Goal: Information Seeking & Learning: Learn about a topic

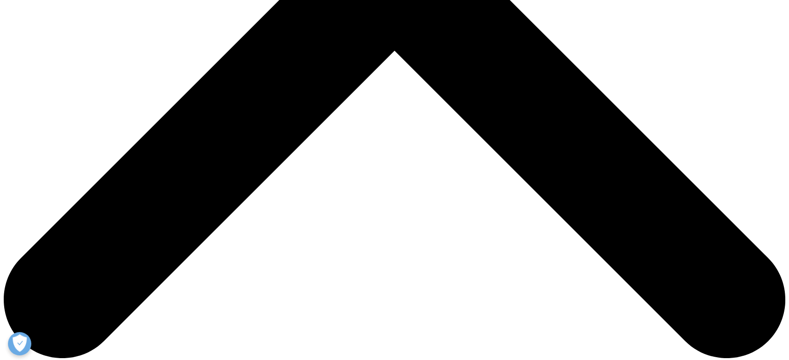
scroll to position [415, 0]
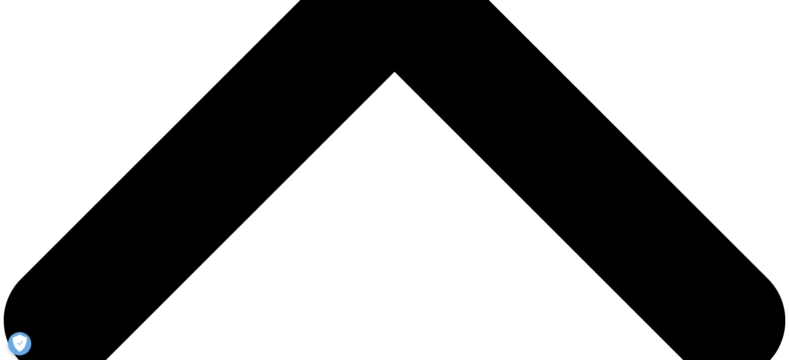
drag, startPoint x: 301, startPoint y: 58, endPoint x: 376, endPoint y: 61, distance: 75.2
drag, startPoint x: 449, startPoint y: 60, endPoint x: 553, endPoint y: 63, distance: 104.6
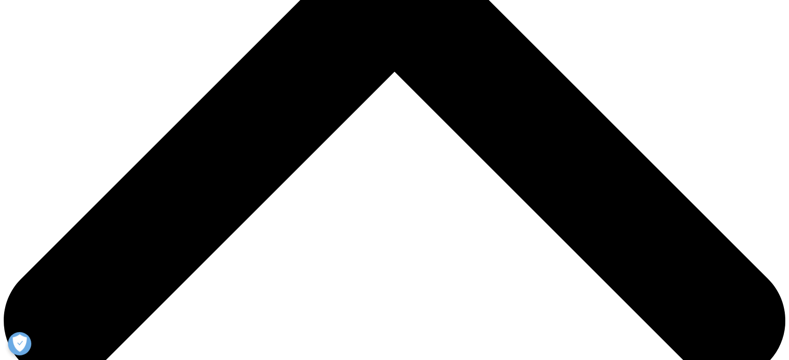
drag, startPoint x: 227, startPoint y: 51, endPoint x: 232, endPoint y: 49, distance: 4.9
drag, startPoint x: 305, startPoint y: 59, endPoint x: 403, endPoint y: 66, distance: 98.3
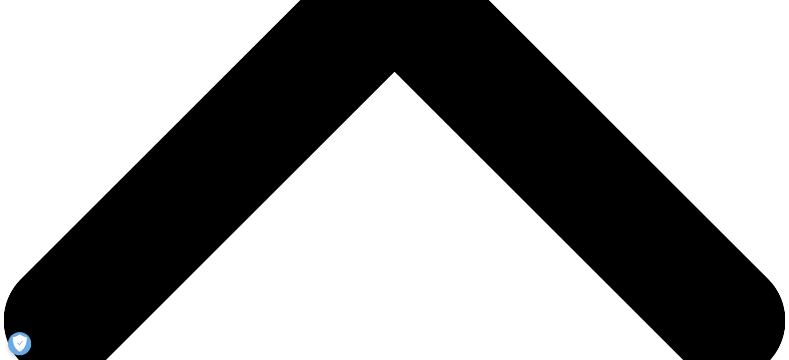
drag, startPoint x: 473, startPoint y: 63, endPoint x: 555, endPoint y: 62, distance: 82.6
drag, startPoint x: 362, startPoint y: 73, endPoint x: 471, endPoint y: 68, distance: 109.8
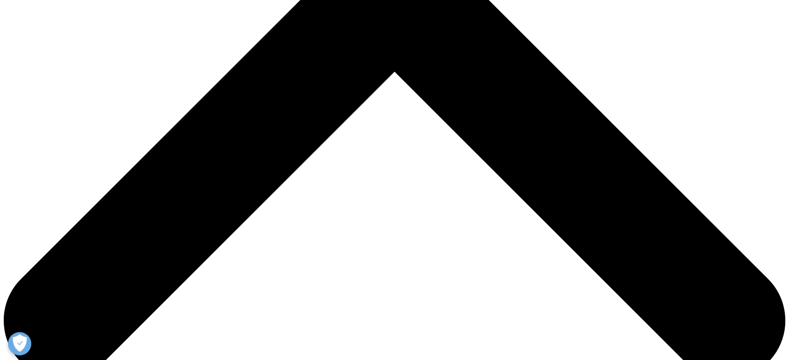
drag, startPoint x: 249, startPoint y: 82, endPoint x: 384, endPoint y: 85, distance: 134.9
drag, startPoint x: 221, startPoint y: 97, endPoint x: 345, endPoint y: 91, distance: 124.3
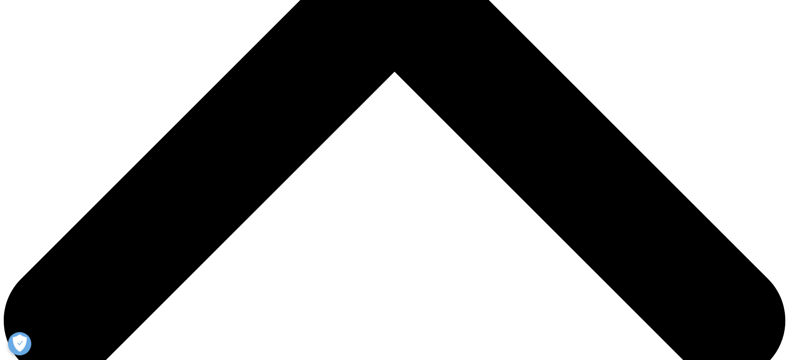
drag, startPoint x: 219, startPoint y: 118, endPoint x: 306, endPoint y: 132, distance: 87.4
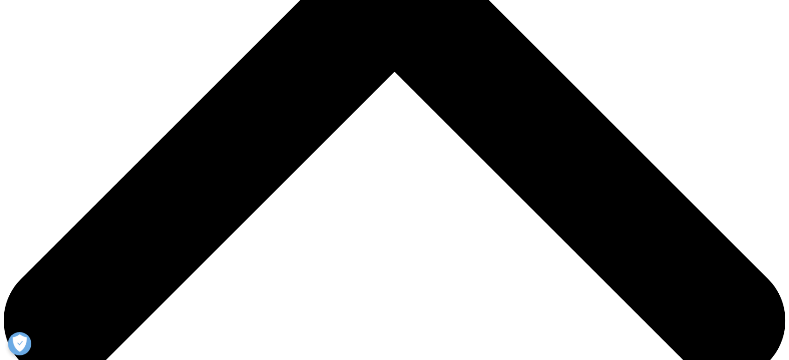
drag, startPoint x: 219, startPoint y: 116, endPoint x: 394, endPoint y: 119, distance: 175.0
drag, startPoint x: 424, startPoint y: 117, endPoint x: 471, endPoint y: 117, distance: 47.1
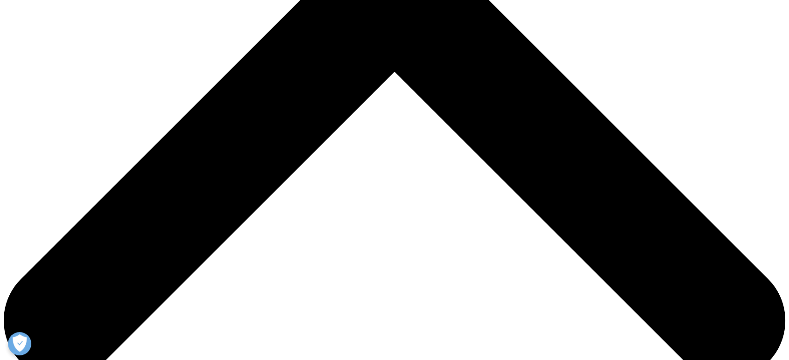
drag, startPoint x: 471, startPoint y: 117, endPoint x: 489, endPoint y: 123, distance: 19.2
drag, startPoint x: 499, startPoint y: 115, endPoint x: 268, endPoint y: 129, distance: 231.0
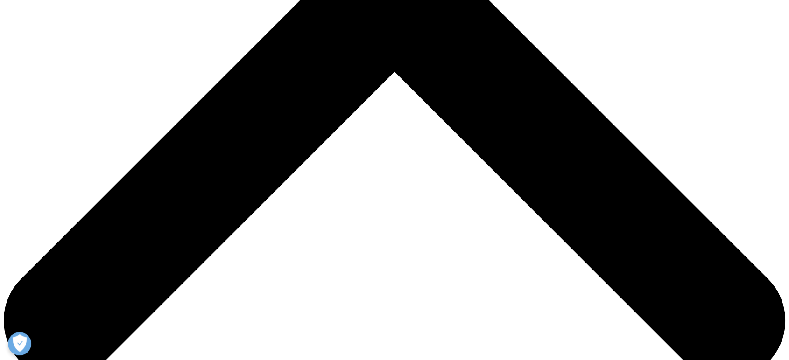
drag, startPoint x: 231, startPoint y: 49, endPoint x: 312, endPoint y: 70, distance: 83.8
drag, startPoint x: 330, startPoint y: 85, endPoint x: 353, endPoint y: 109, distance: 33.7
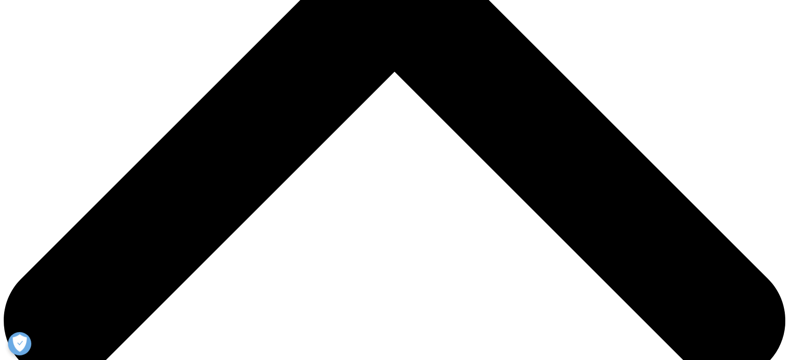
drag, startPoint x: 445, startPoint y: 122, endPoint x: 319, endPoint y: 63, distance: 139.5
drag, startPoint x: 434, startPoint y: 110, endPoint x: 393, endPoint y: 84, distance: 48.2
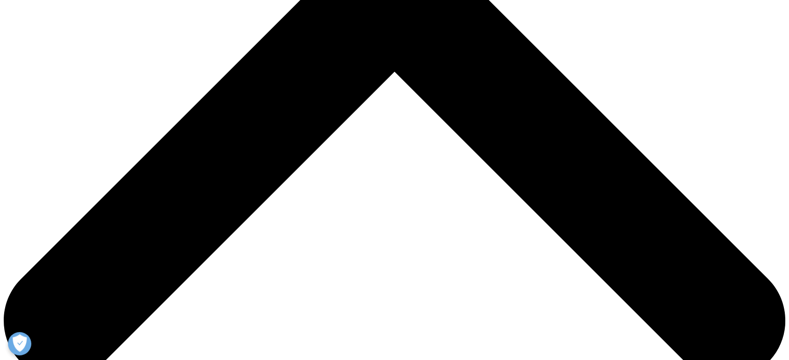
drag, startPoint x: 381, startPoint y: 83, endPoint x: 467, endPoint y: 118, distance: 93.3
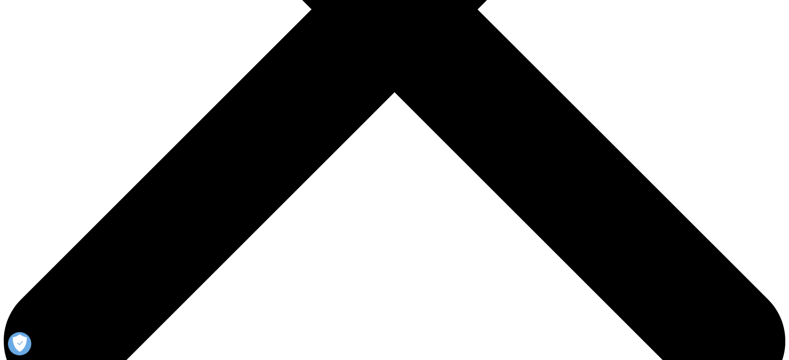
drag, startPoint x: 452, startPoint y: 117, endPoint x: 541, endPoint y: 116, distance: 89.6
drag, startPoint x: 370, startPoint y: 88, endPoint x: 396, endPoint y: 104, distance: 30.6
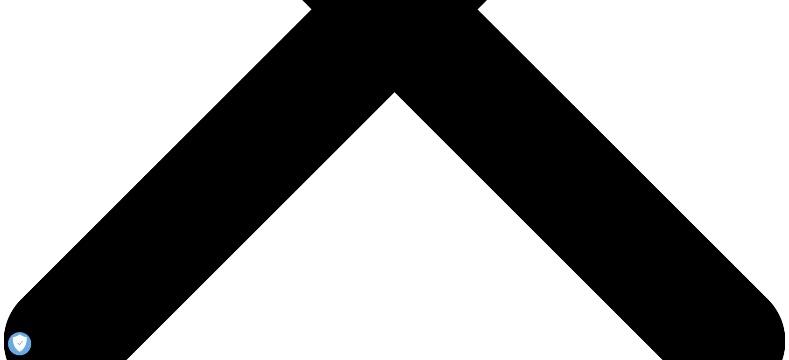
drag, startPoint x: 238, startPoint y: 138, endPoint x: 349, endPoint y: 146, distance: 111.8
drag, startPoint x: 349, startPoint y: 146, endPoint x: 256, endPoint y: 136, distance: 93.3
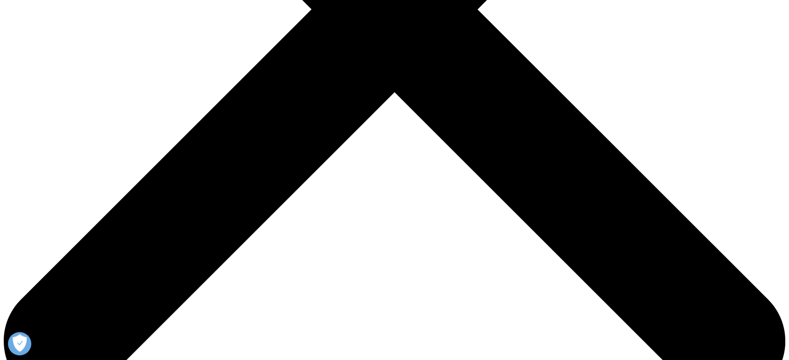
drag, startPoint x: 256, startPoint y: 136, endPoint x: 298, endPoint y: 153, distance: 45.2
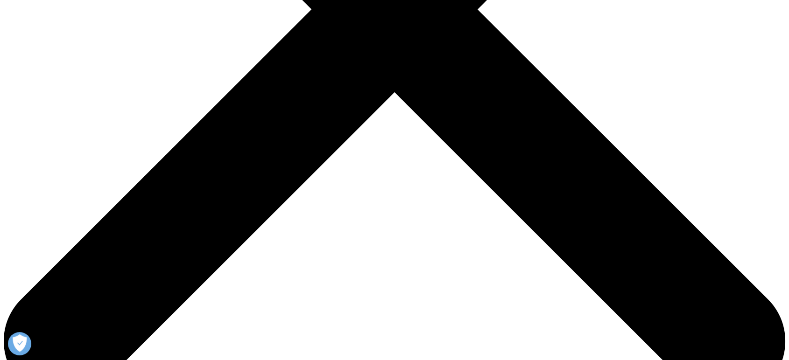
drag, startPoint x: 306, startPoint y: 152, endPoint x: 371, endPoint y: 159, distance: 64.8
drag, startPoint x: 371, startPoint y: 159, endPoint x: 301, endPoint y: 143, distance: 71.8
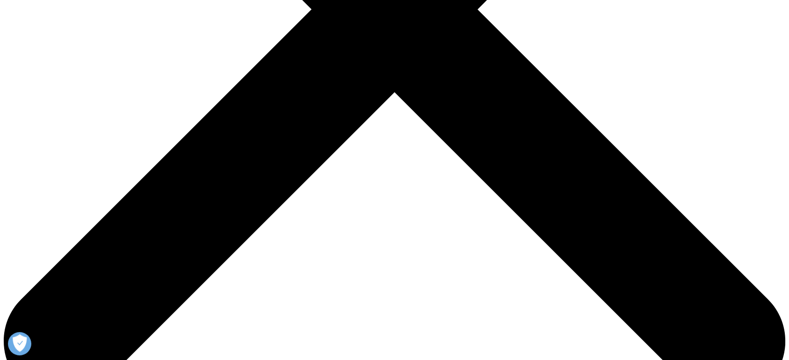
drag, startPoint x: 533, startPoint y: 151, endPoint x: 553, endPoint y: 156, distance: 20.4
